Goal: Transaction & Acquisition: Obtain resource

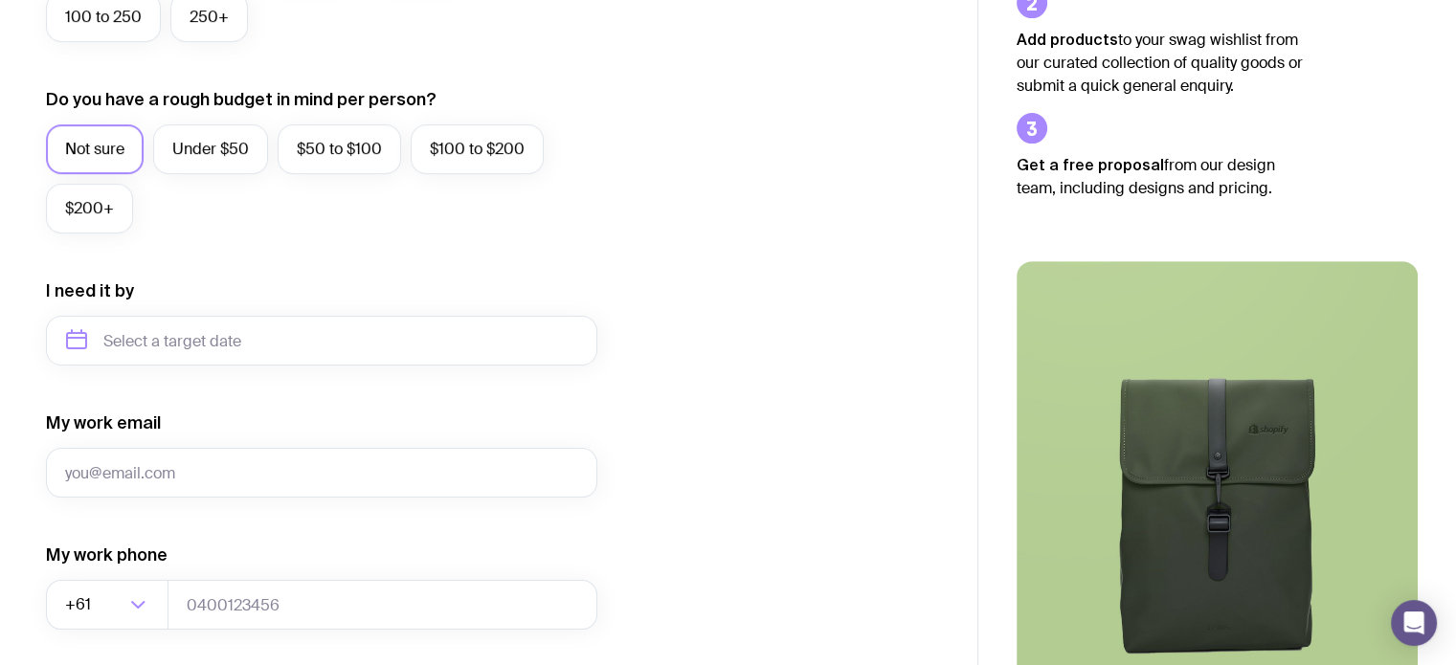
scroll to position [383, 0]
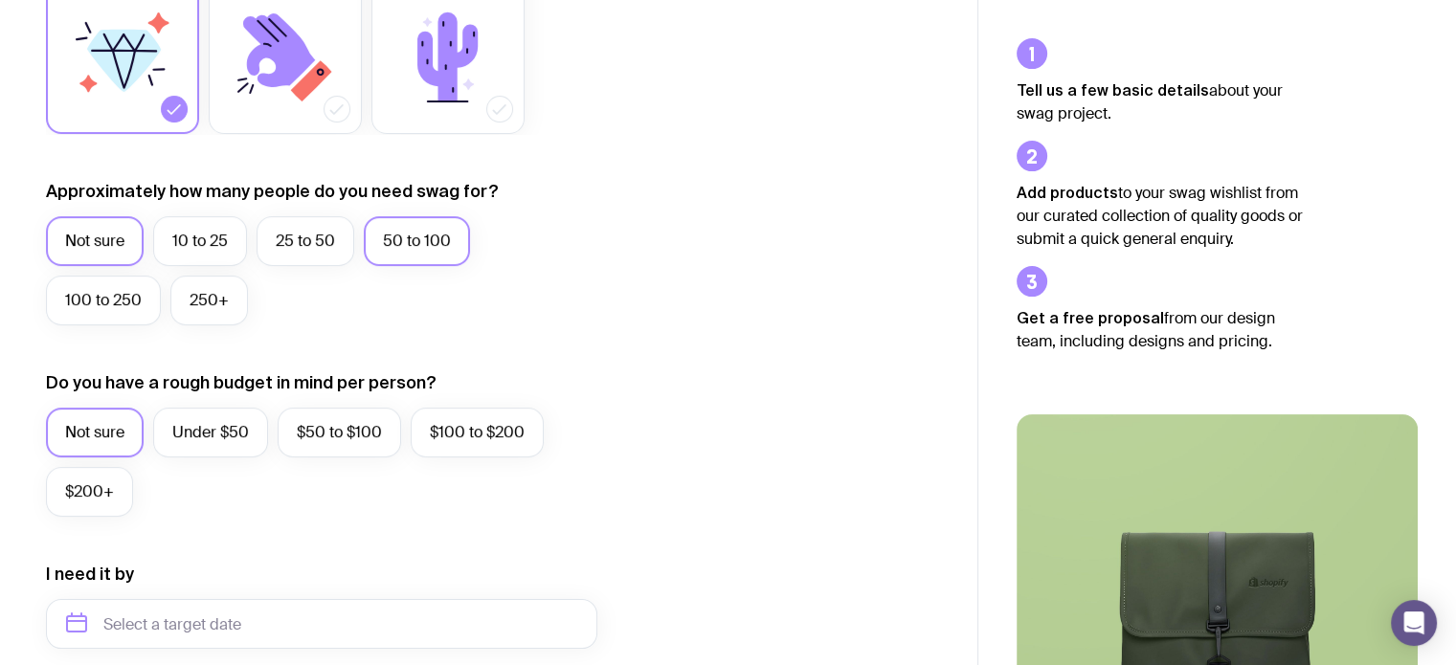
click at [420, 247] on label "50 to 100" at bounding box center [417, 241] width 106 height 50
click at [0, 0] on input "50 to 100" at bounding box center [0, 0] width 0 height 0
click at [355, 427] on label "$50 to $100" at bounding box center [340, 433] width 124 height 50
click at [0, 0] on input "$50 to $100" at bounding box center [0, 0] width 0 height 0
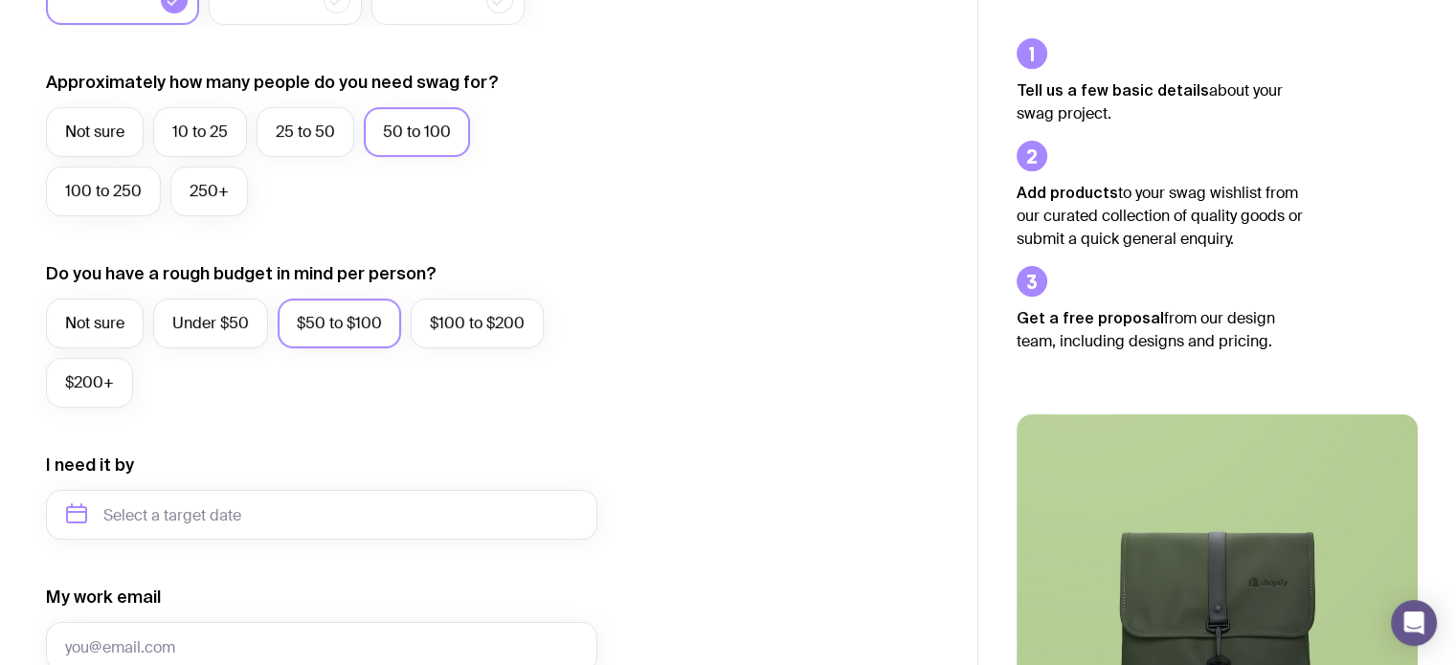
scroll to position [574, 0]
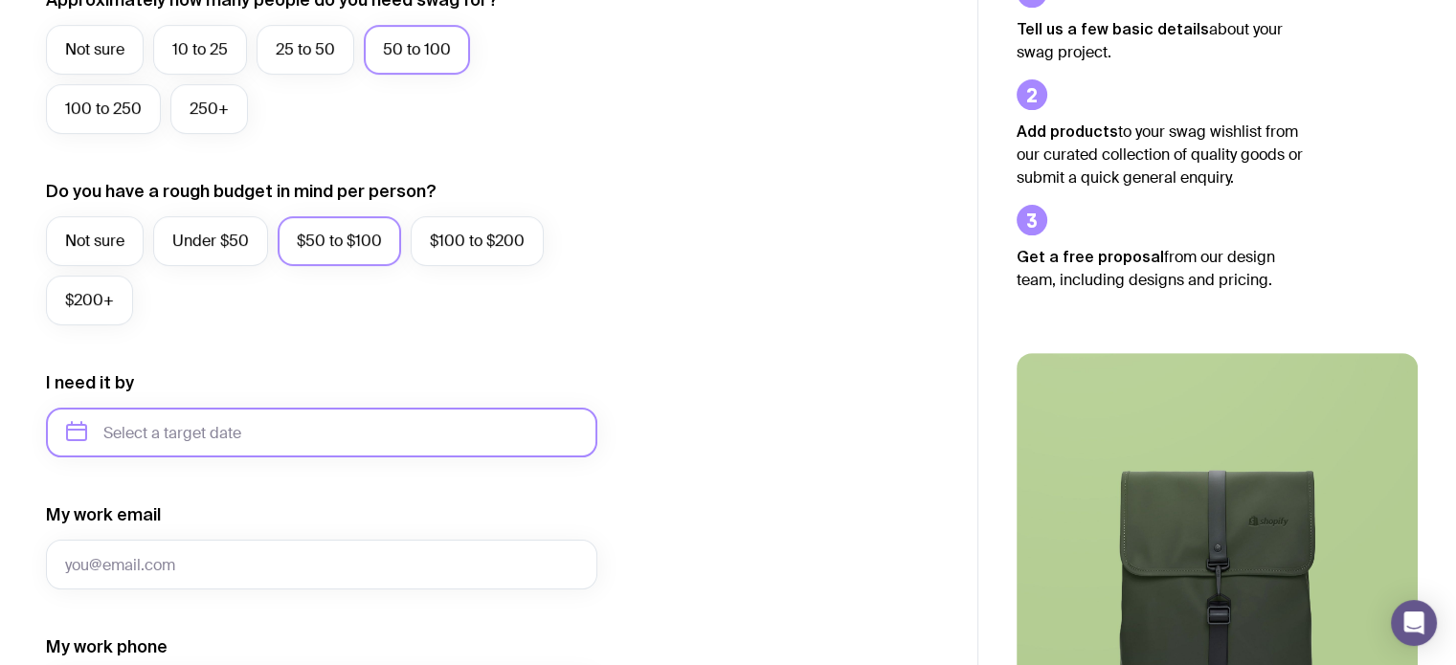
click at [281, 435] on input "text" at bounding box center [321, 433] width 551 height 50
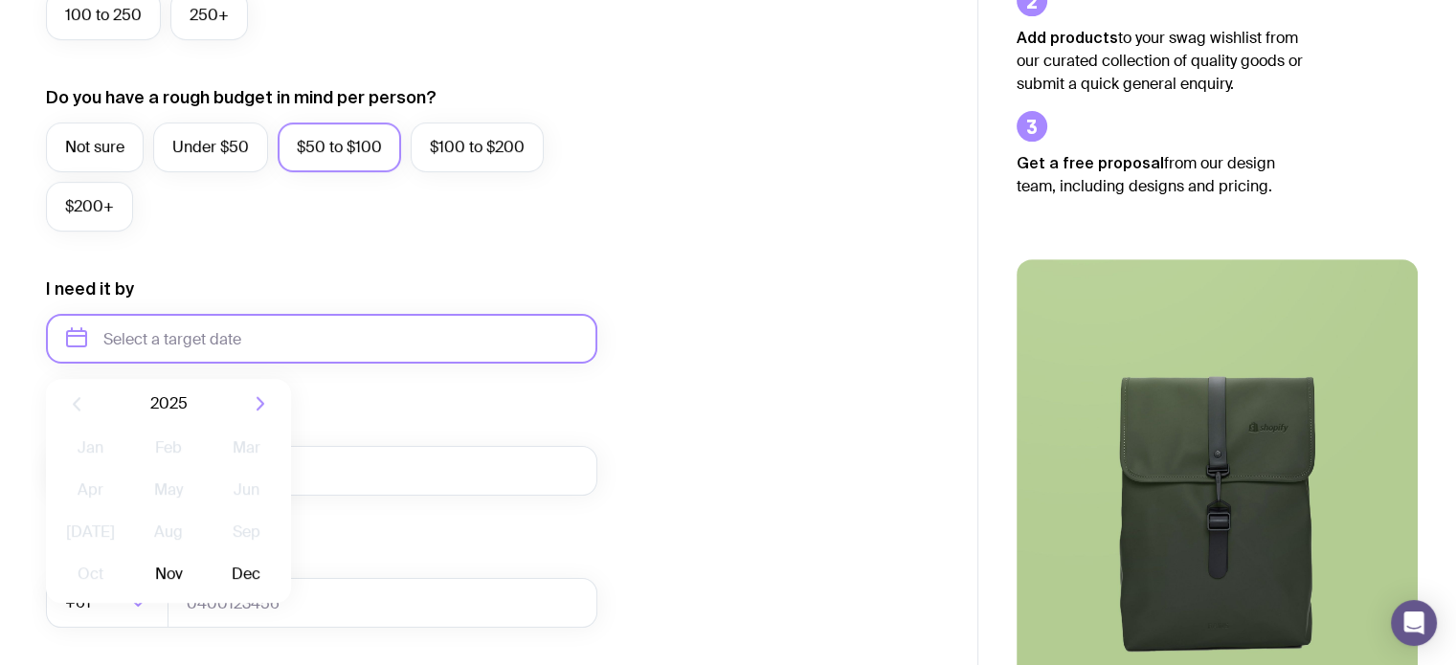
scroll to position [862, 0]
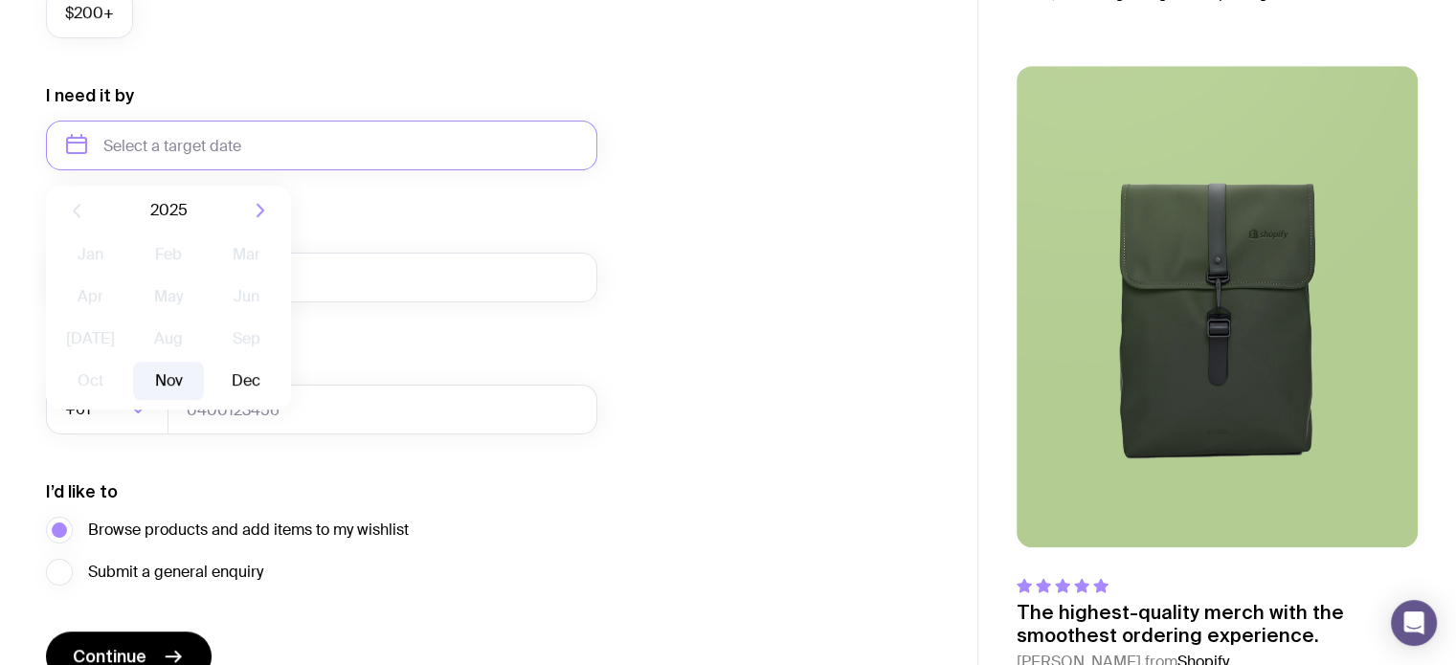
click at [178, 374] on button "Nov" at bounding box center [168, 381] width 70 height 38
type input "[DATE]"
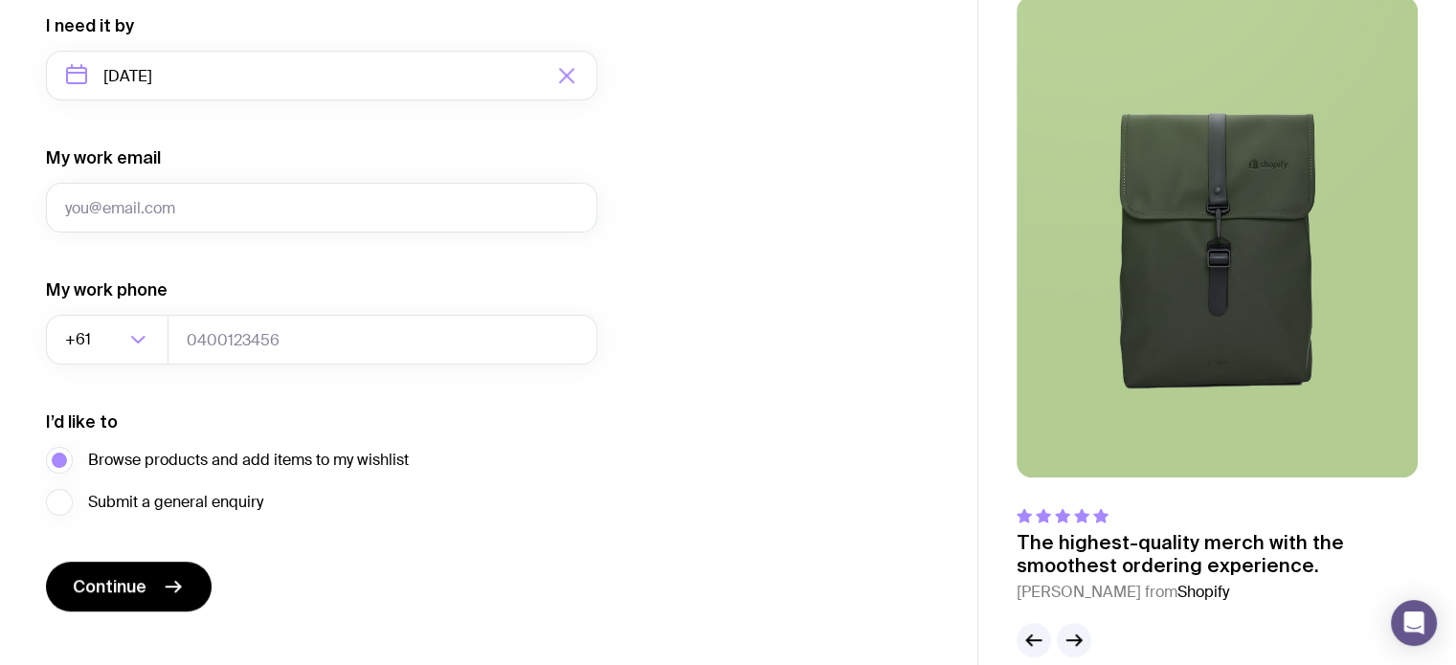
scroll to position [961, 0]
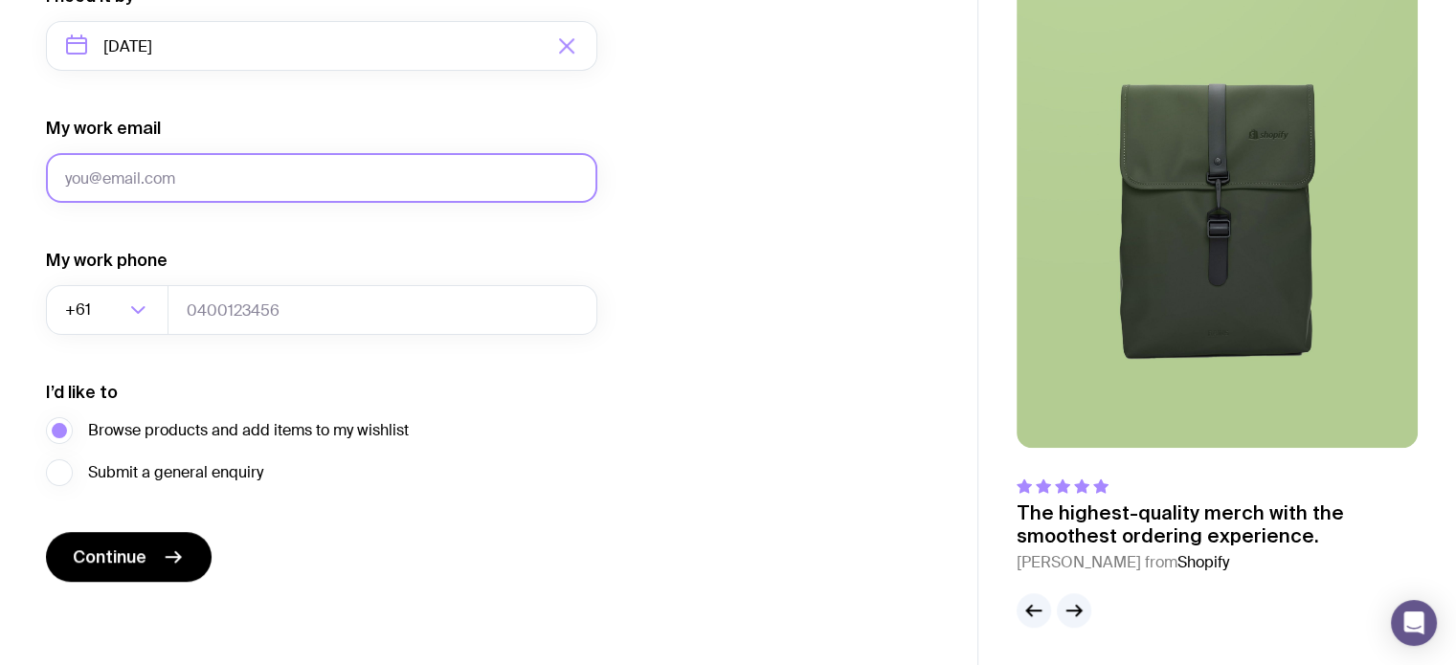
click at [268, 168] on input "My work email" at bounding box center [321, 178] width 551 height 50
type input "[PERSON_NAME][EMAIL_ADDRESS][DOMAIN_NAME]"
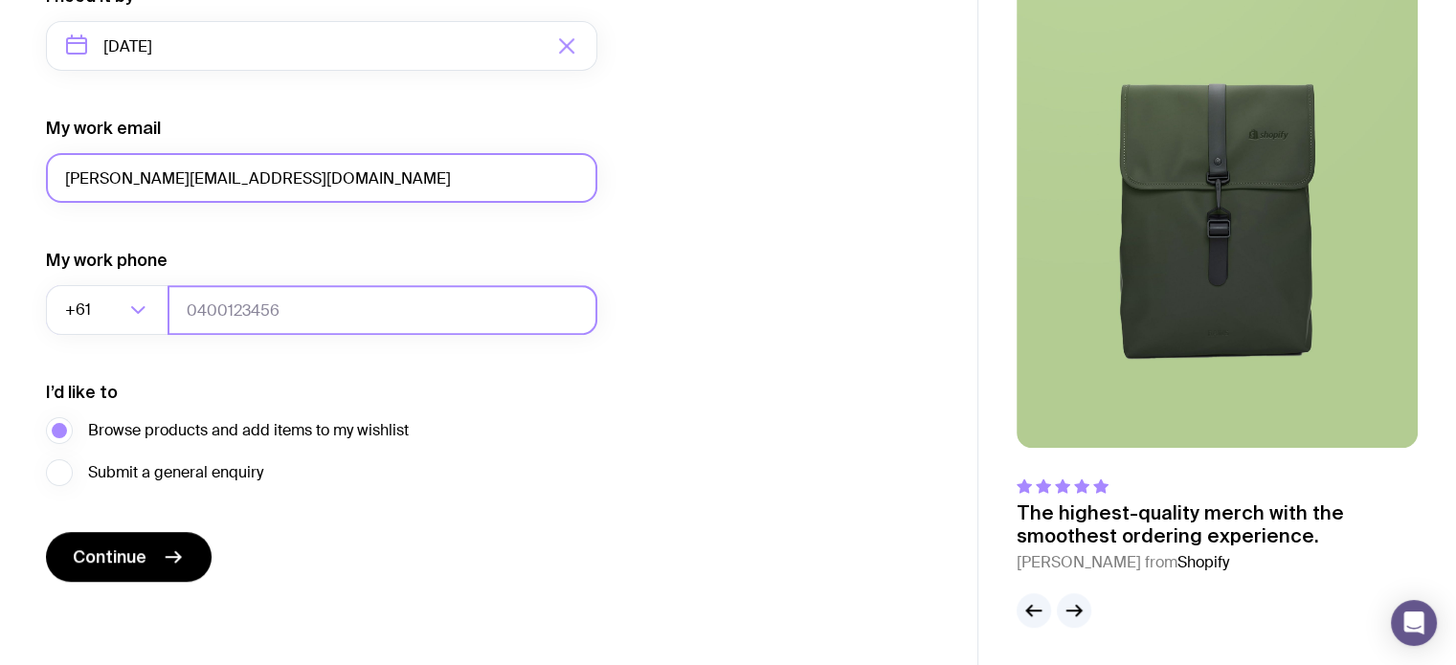
type input "0280767475"
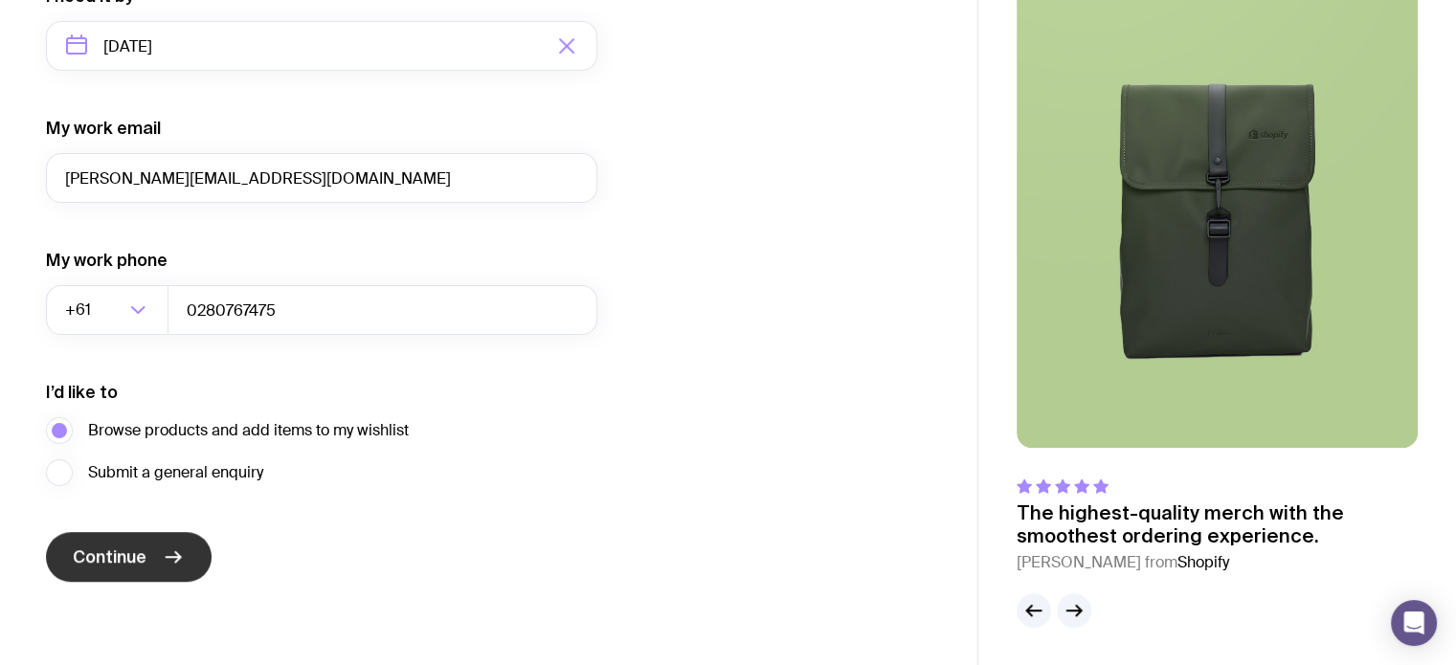
click at [164, 547] on icon "submit" at bounding box center [173, 557] width 23 height 23
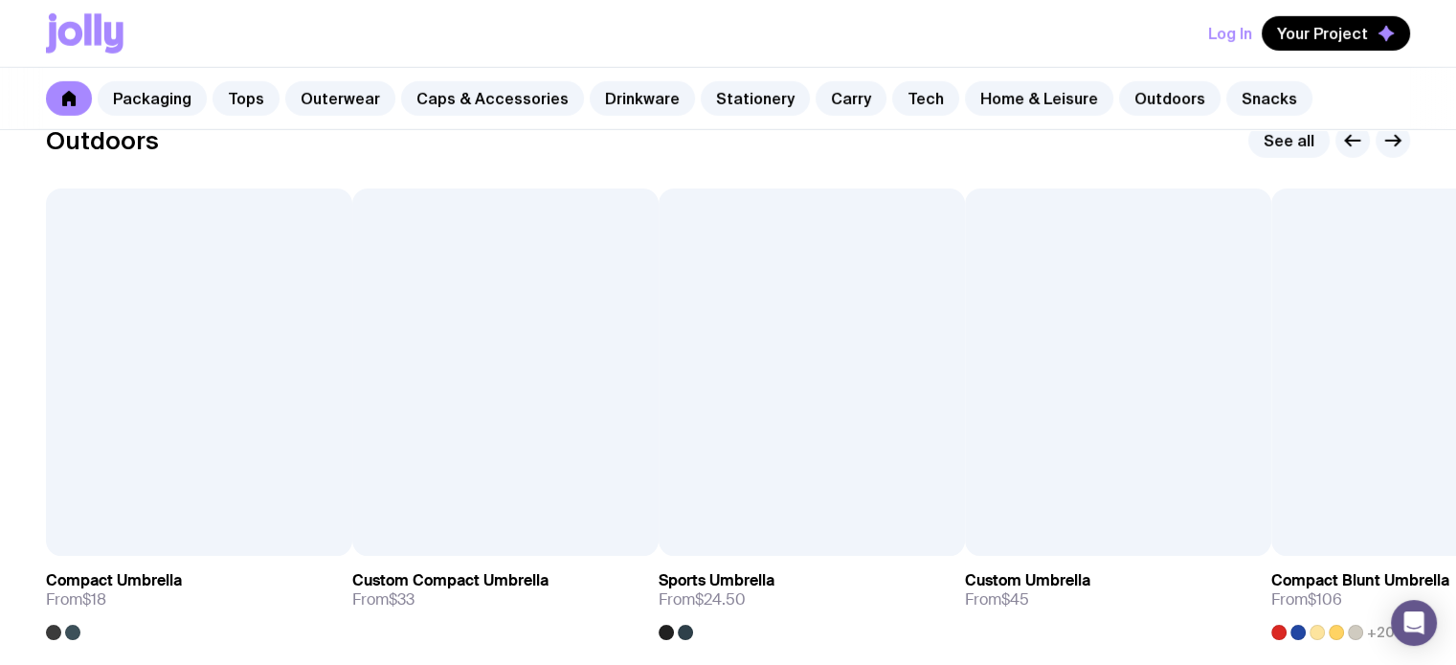
scroll to position [5565, 0]
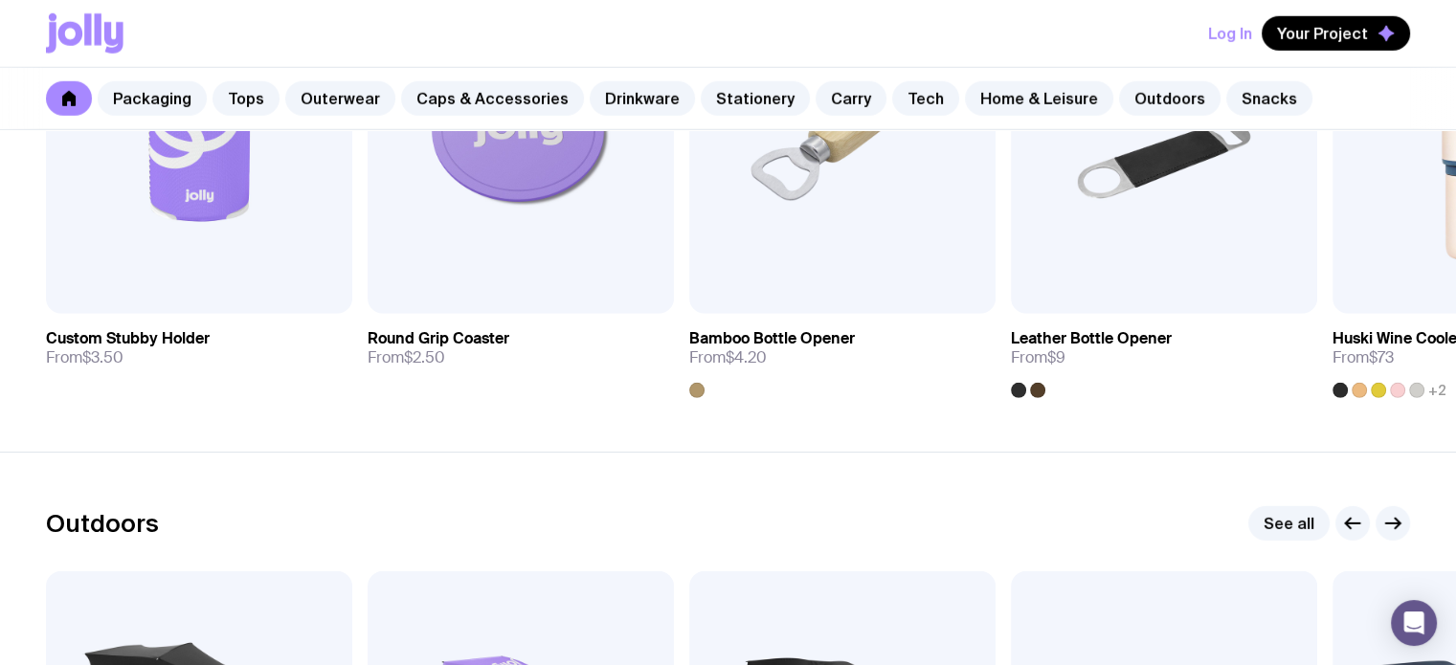
drag, startPoint x: 1111, startPoint y: 101, endPoint x: 1059, endPoint y: 123, distance: 56.2
click at [1119, 101] on link "Outdoors" at bounding box center [1169, 98] width 101 height 34
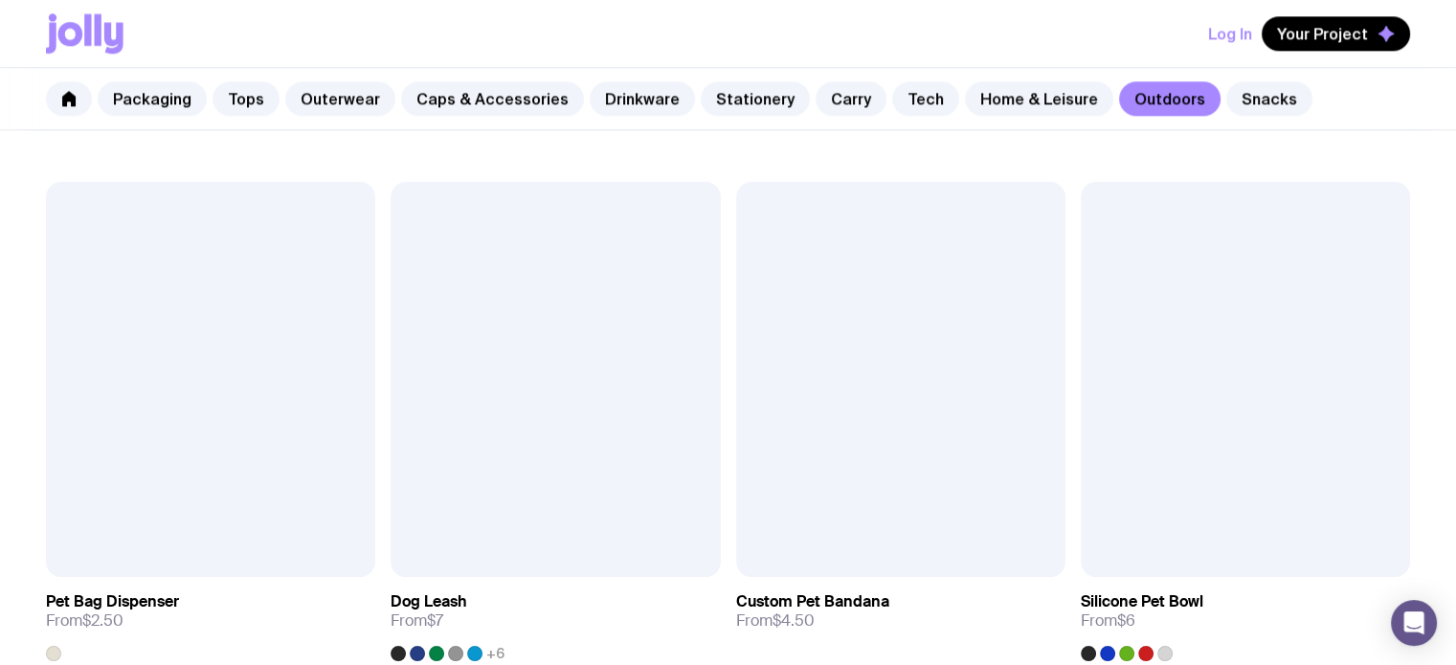
scroll to position [2002, 0]
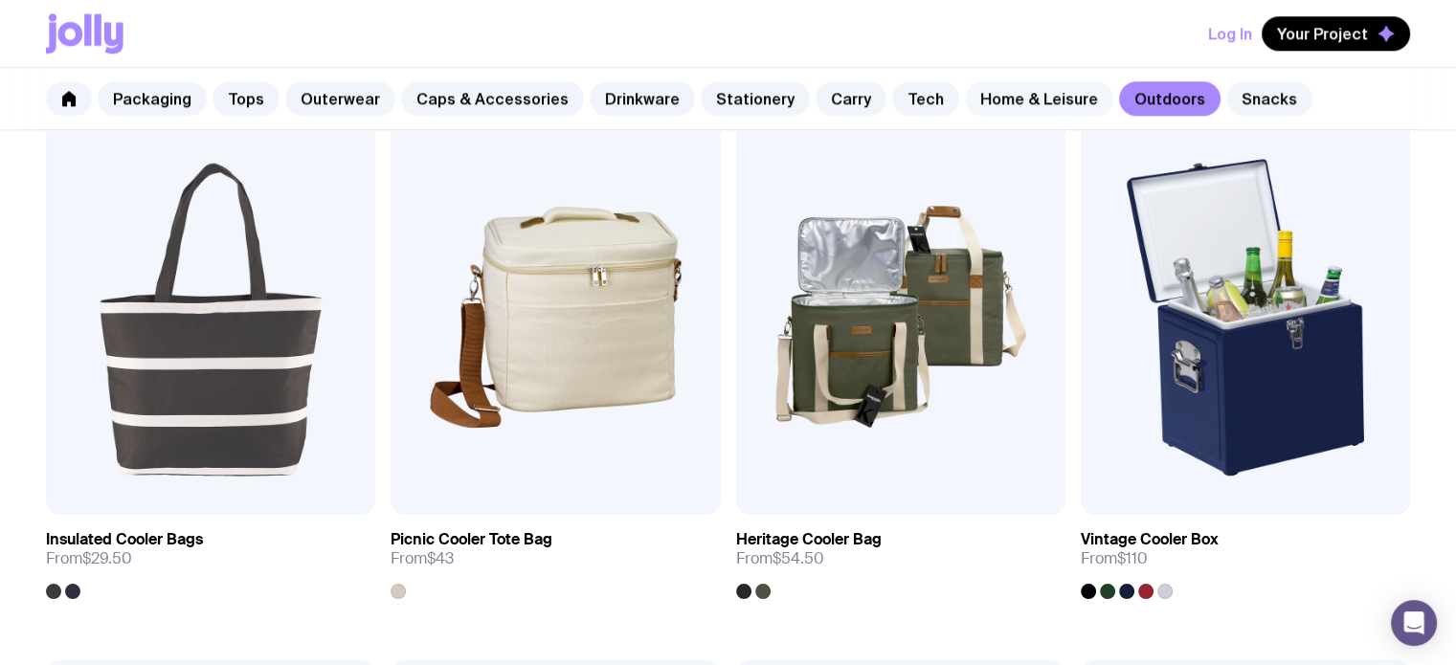
click at [980, 95] on link "Home & Leisure" at bounding box center [1039, 98] width 148 height 34
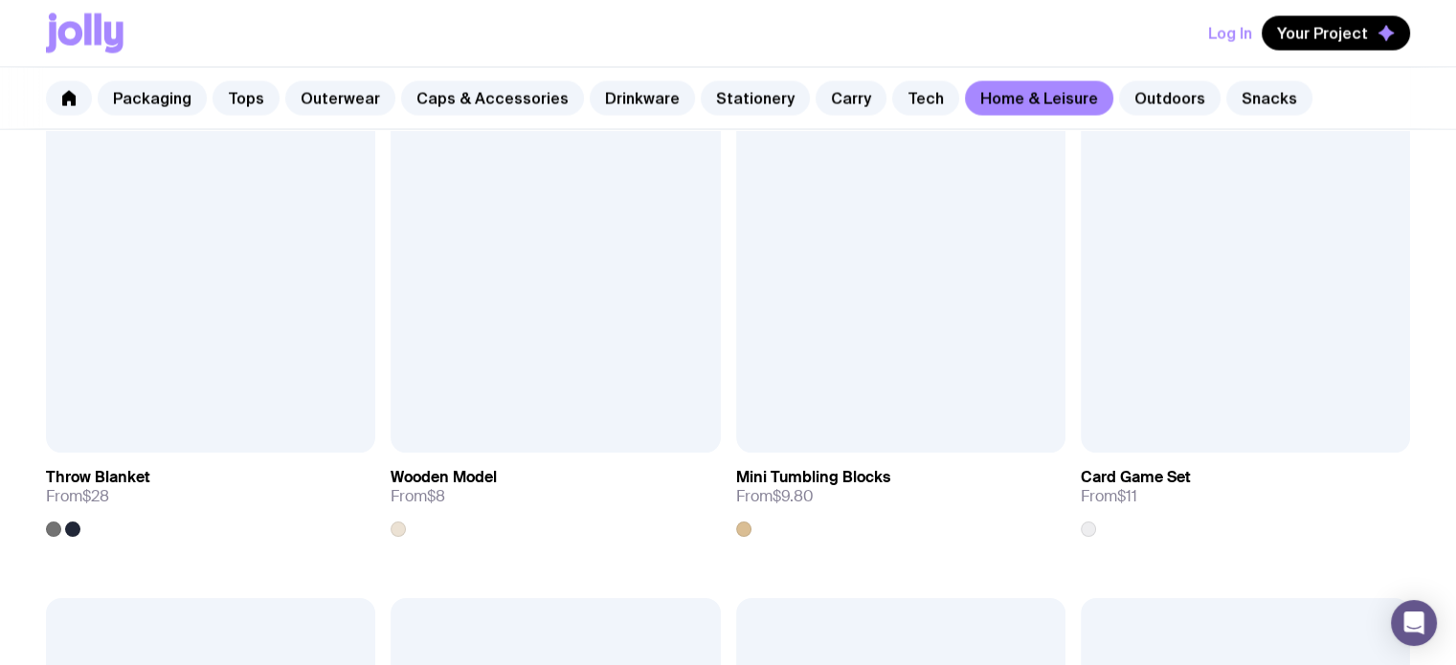
scroll to position [3467, 0]
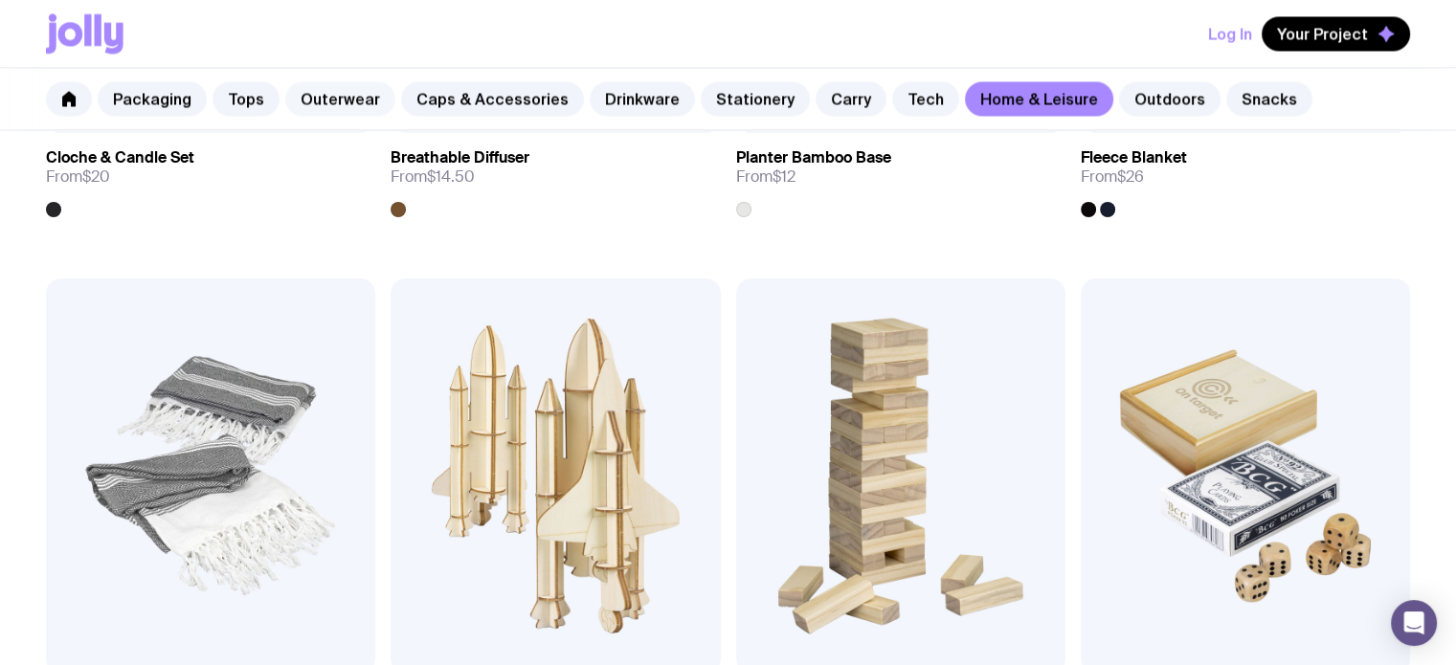
click at [317, 98] on link "Outerwear" at bounding box center [340, 98] width 110 height 34
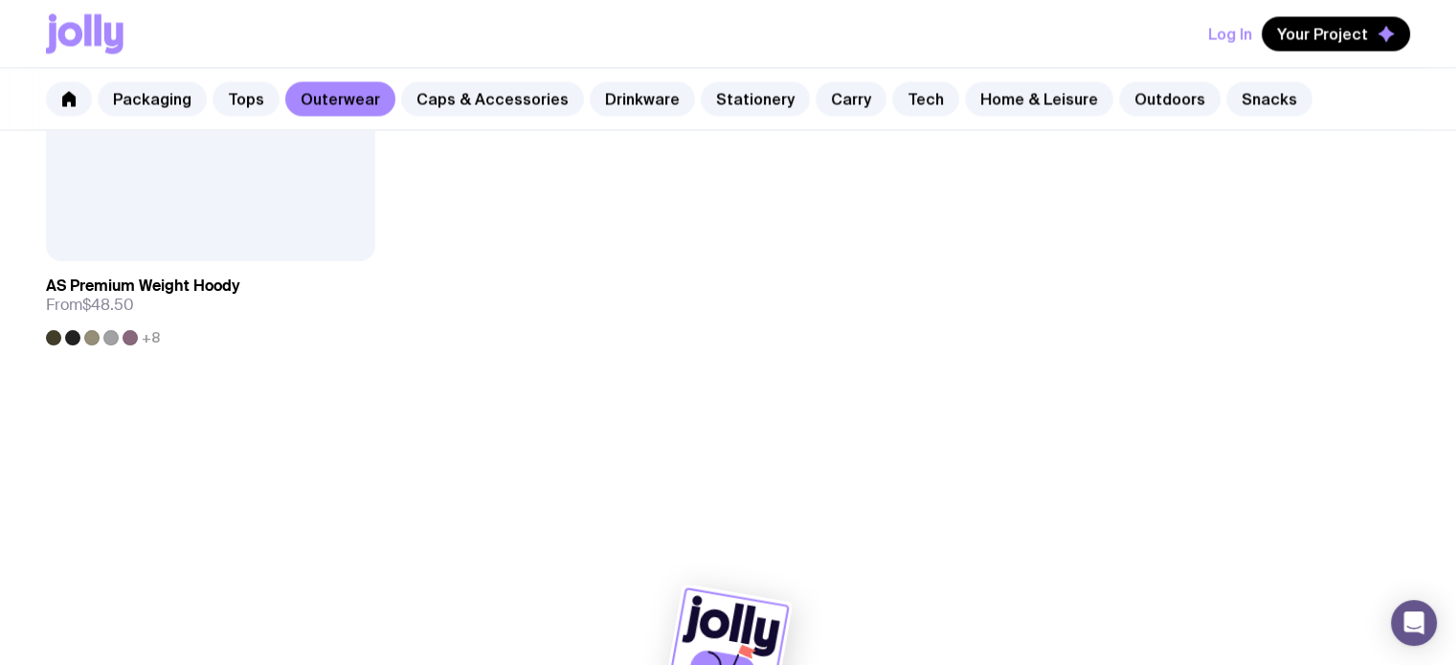
scroll to position [3342, 0]
